Goal: Task Accomplishment & Management: Manage account settings

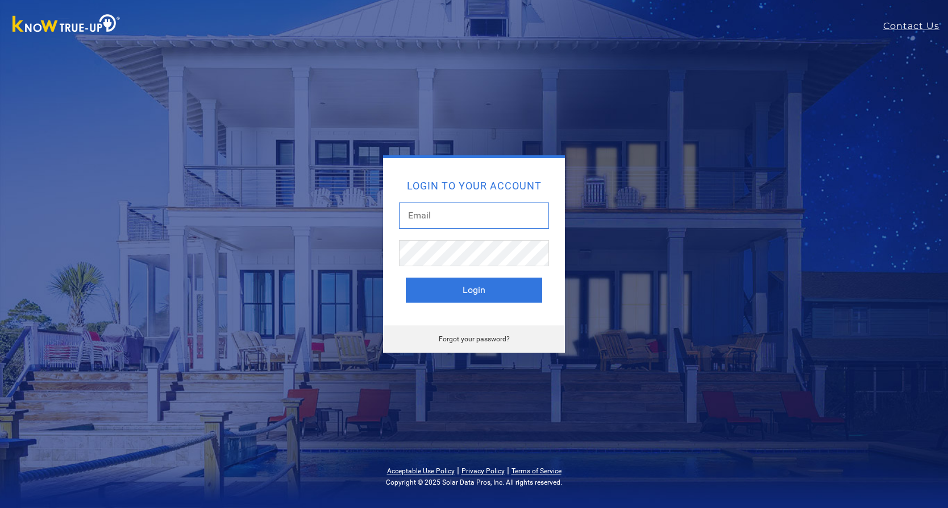
type input "[EMAIL_ADDRESS][DOMAIN_NAME]"
click at [450, 287] on button "Login" at bounding box center [474, 289] width 136 height 25
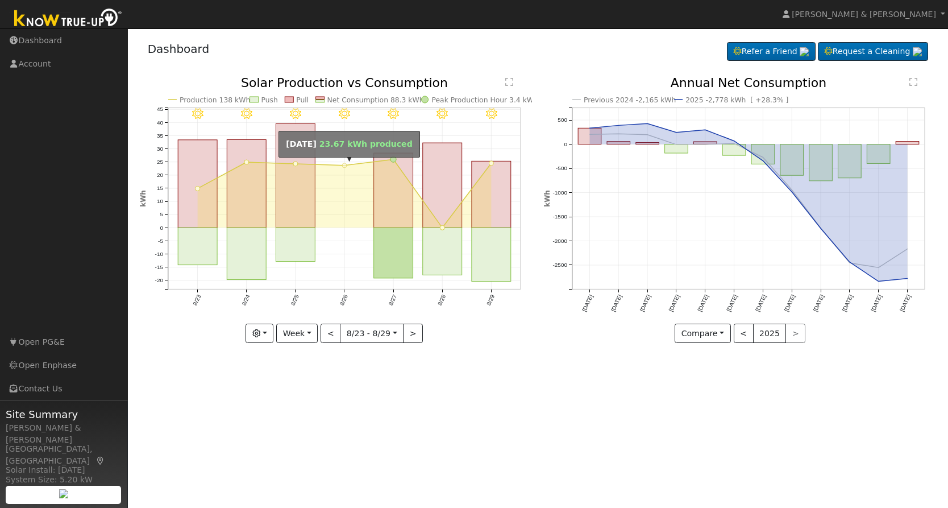
click at [344, 164] on circle "onclick=""" at bounding box center [344, 165] width 5 height 5
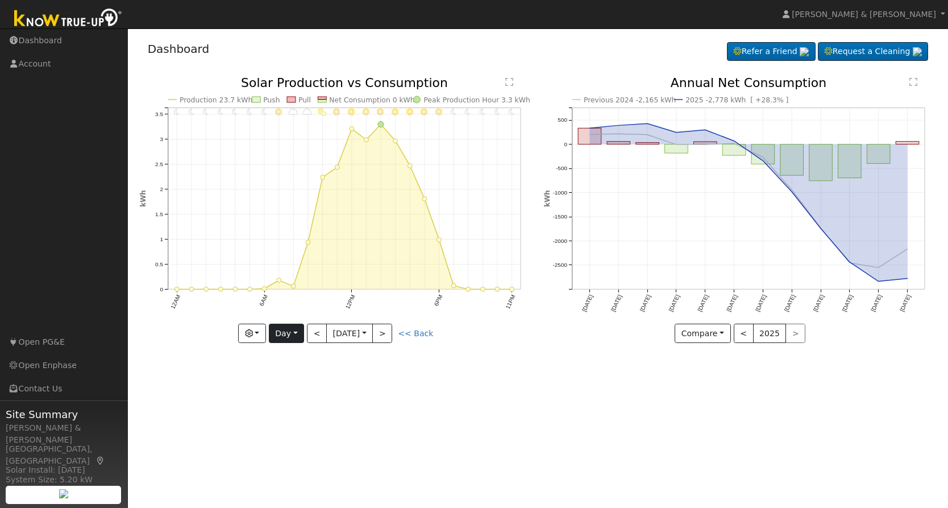
click at [297, 337] on button "Day" at bounding box center [286, 332] width 35 height 19
click at [298, 365] on link "Week" at bounding box center [308, 373] width 79 height 16
type input "[DATE]"
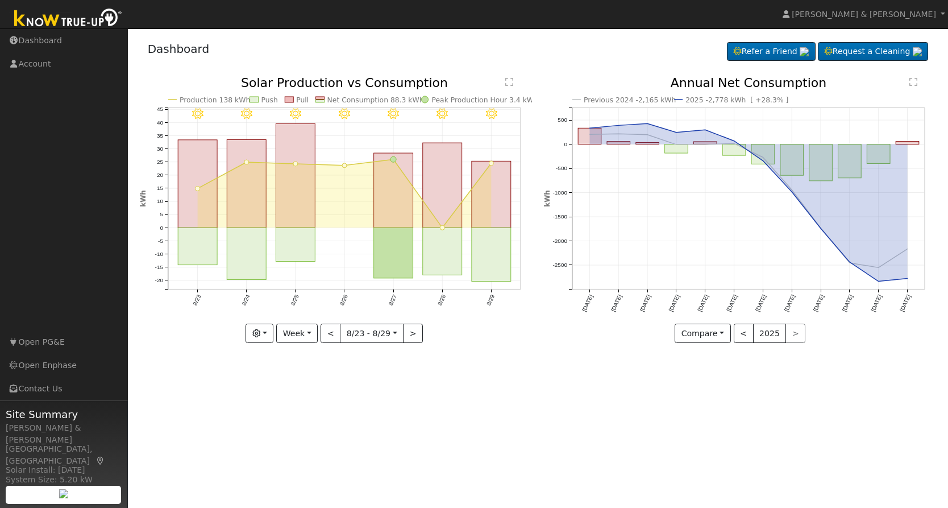
drag, startPoint x: 876, startPoint y: 19, endPoint x: 886, endPoint y: 34, distance: 17.2
click at [876, 19] on link "Kristin & Dustin Scharnick" at bounding box center [864, 14] width 168 height 28
click at [890, 119] on link "Log Out" at bounding box center [900, 123] width 93 height 16
